Goal: Navigation & Orientation: Find specific page/section

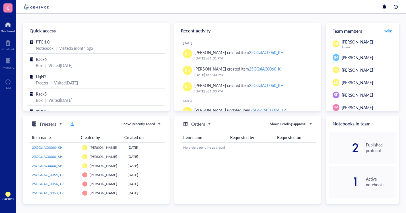
click at [8, 64] on div at bounding box center [8, 61] width 13 height 9
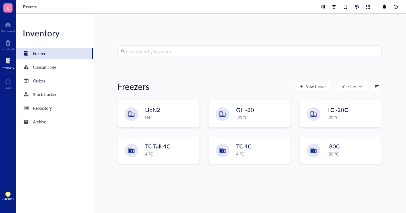
click at [155, 113] on span "LiqN2" at bounding box center [152, 110] width 15 height 8
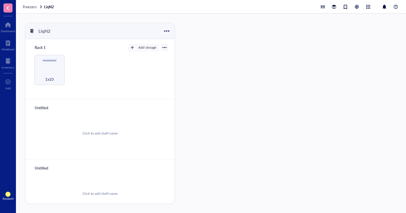
click at [50, 70] on div "1x10" at bounding box center [49, 76] width 25 height 13
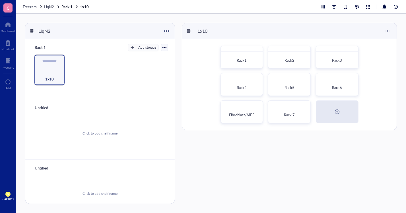
click at [291, 113] on span "Rack 7" at bounding box center [289, 114] width 11 height 5
